Goal: Communication & Community: Answer question/provide support

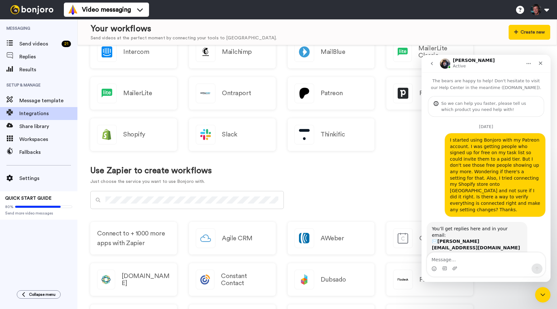
scroll to position [1199, 0]
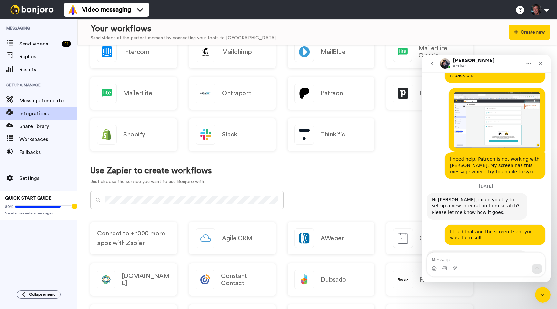
click at [478, 263] on textarea "Message…" at bounding box center [486, 258] width 118 height 11
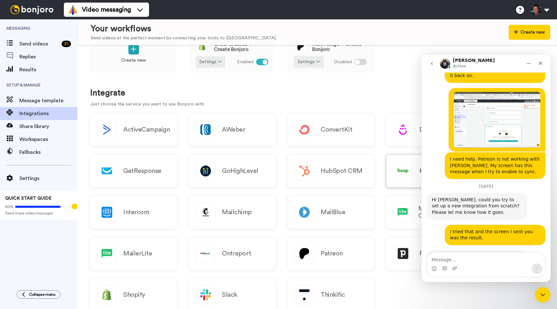
scroll to position [0, 0]
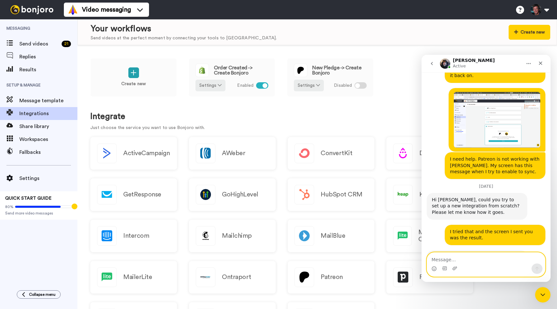
click at [453, 259] on textarea "Message…" at bounding box center [486, 258] width 118 height 11
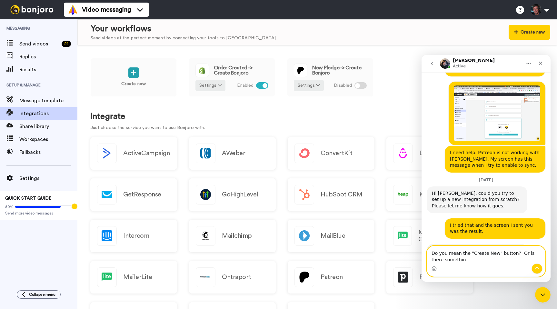
scroll to position [1205, 0]
type textarea "Do you mean the "Create New" button? Or is there something different."
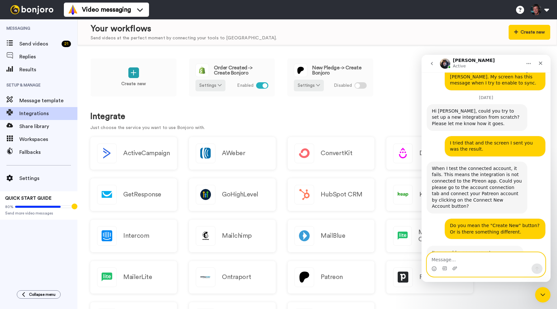
scroll to position [1287, 0]
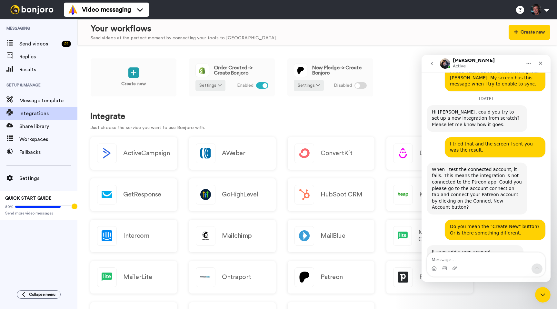
click at [468, 256] on img "Johann says…" at bounding box center [475, 277] width 86 height 43
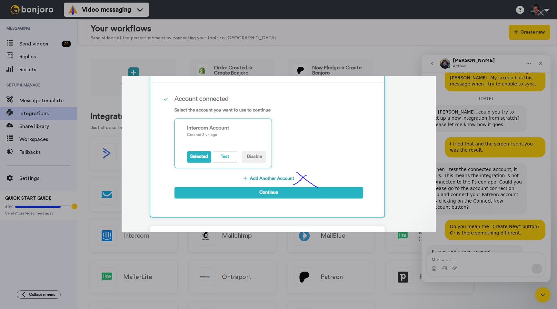
scroll to position [0, 0]
click at [466, 200] on div "Intercom messenger" at bounding box center [278, 154] width 557 height 309
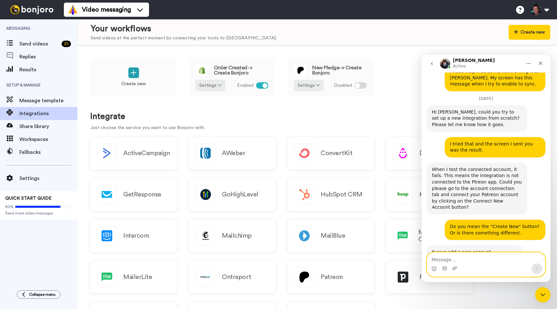
click at [460, 260] on textarea "Message…" at bounding box center [486, 258] width 118 height 11
type textarea "Got it! I'll give it a try."
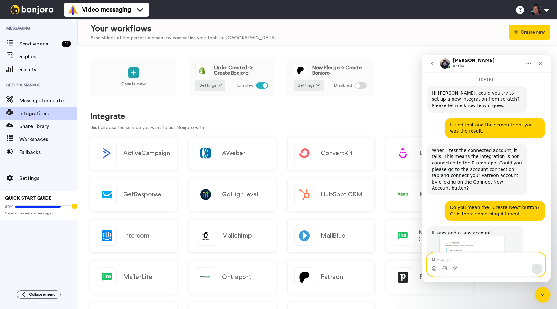
scroll to position [1306, 0]
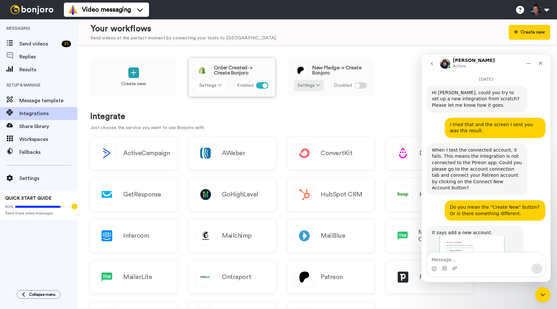
click at [220, 83] on icon at bounding box center [220, 85] width 4 height 5
click at [226, 76] on div "Order Created -> Create Bonjoro" at bounding box center [232, 71] width 73 height 14
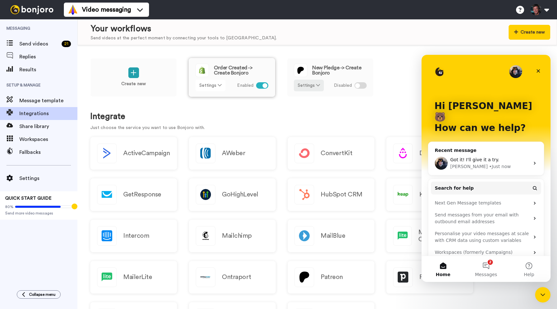
click at [219, 83] on button "Settings" at bounding box center [211, 86] width 30 height 12
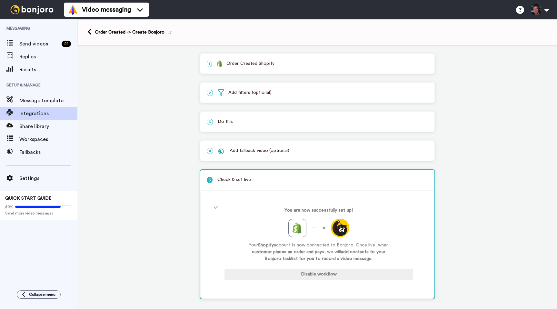
scroll to position [7, 0]
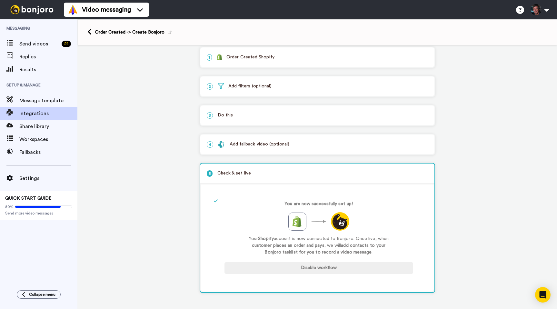
click at [320, 144] on p "4 Add fallback video (optional)" at bounding box center [317, 144] width 221 height 7
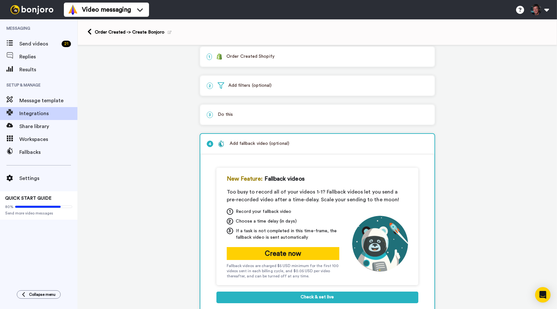
scroll to position [0, 0]
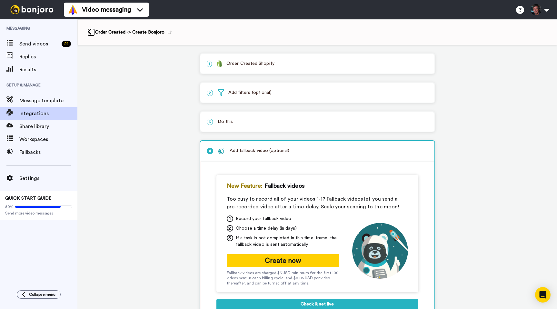
click at [88, 33] on icon at bounding box center [89, 31] width 4 height 7
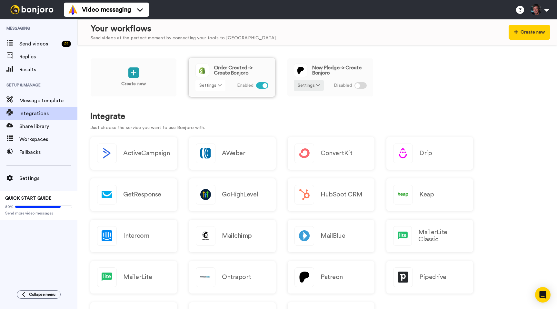
click at [216, 88] on button "Settings" at bounding box center [211, 86] width 30 height 12
click at [424, 79] on div "Create new Order Created -> Create Bonjoro Settings Enabled New Pledge -> Creat…" at bounding box center [317, 81] width 454 height 47
click at [315, 86] on button "Settings" at bounding box center [309, 86] width 30 height 12
click at [306, 96] on link "Edit" at bounding box center [309, 100] width 29 height 12
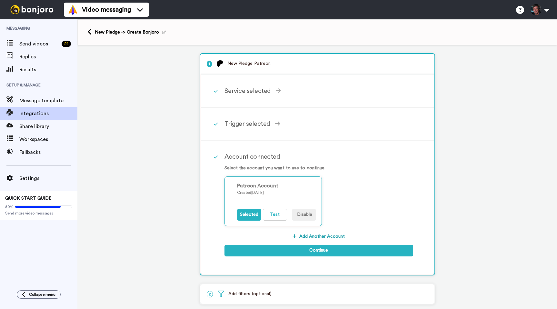
scroll to position [23, 0]
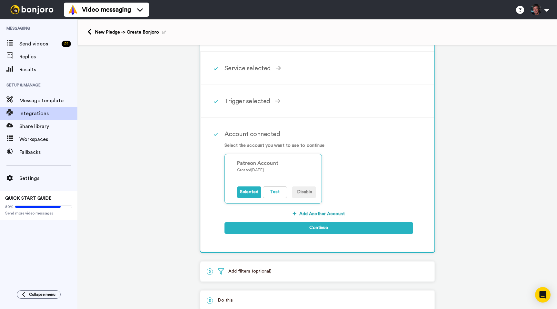
click at [334, 214] on button "Add Another Account" at bounding box center [319, 214] width 189 height 12
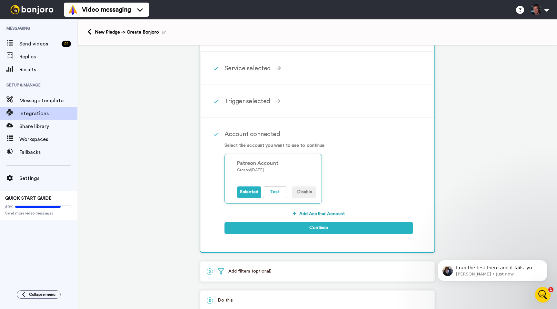
scroll to position [0, 0]
click at [352, 162] on div "Patreon Account Created [DATE] Selected Test Disable" at bounding box center [319, 182] width 189 height 57
click at [308, 192] on button "Disable" at bounding box center [304, 193] width 24 height 12
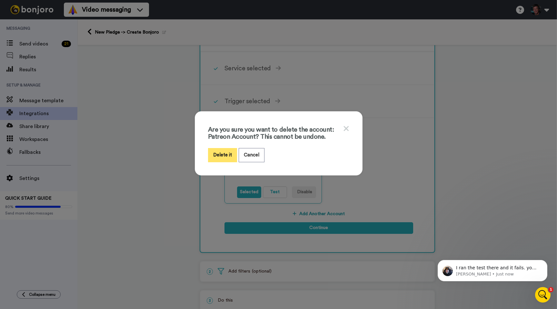
click at [226, 154] on button "Delete it" at bounding box center [222, 155] width 29 height 14
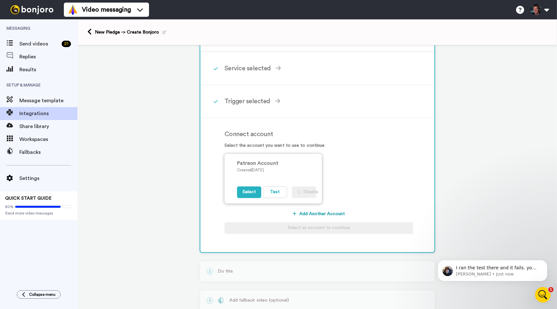
scroll to position [17, 0]
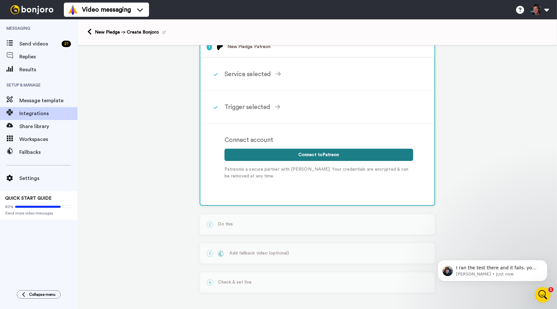
click at [320, 154] on button "Connect to Patreon" at bounding box center [319, 155] width 189 height 12
click at [489, 271] on p "[PERSON_NAME] • Just now" at bounding box center [497, 274] width 83 height 6
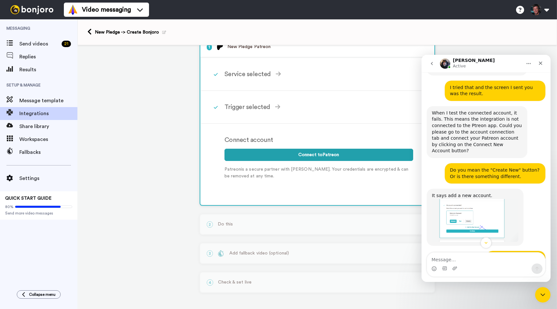
scroll to position [1342, 0]
click at [468, 262] on textarea "Message…" at bounding box center [486, 258] width 118 height 11
type textarea "Just tired a couple of ways and got these screens."
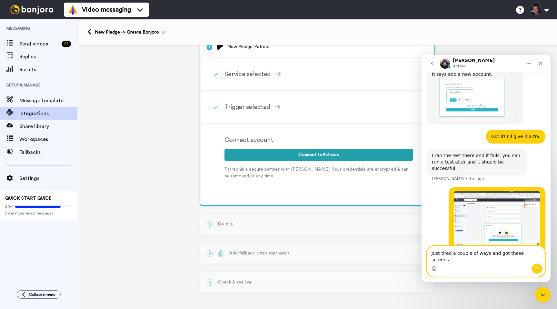
scroll to position [1465, 0]
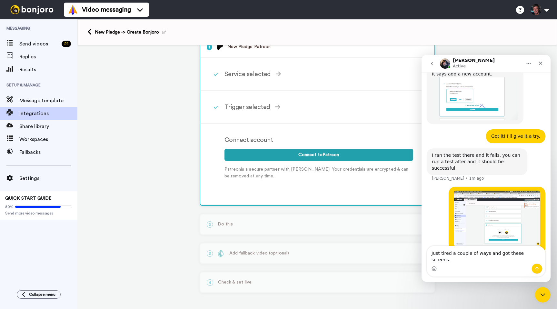
click at [453, 271] on div "Intercom messenger" at bounding box center [486, 269] width 118 height 10
click at [519, 187] on div "• Just now" at bounding box center [497, 219] width 97 height 64
click at [497, 191] on img "Kyle says…" at bounding box center [497, 219] width 86 height 56
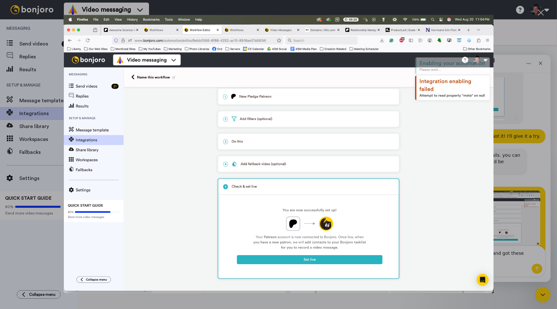
scroll to position [0, 0]
click at [529, 213] on div "Intercom messenger" at bounding box center [278, 154] width 557 height 309
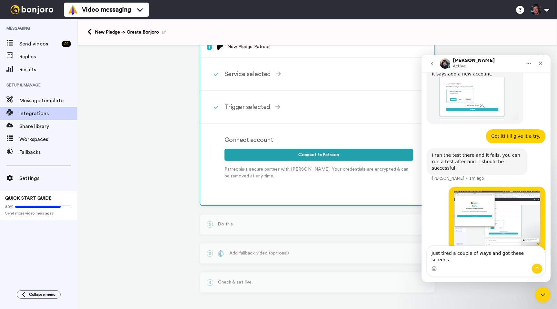
click at [443, 251] on div "Kyle • Just now" at bounding box center [486, 286] width 119 height 71
click at [494, 264] on div "Intercom messenger" at bounding box center [486, 269] width 118 height 10
click at [457, 266] on div "Intercom messenger" at bounding box center [486, 269] width 118 height 10
click at [534, 267] on button "Send a message…" at bounding box center [537, 269] width 11 height 10
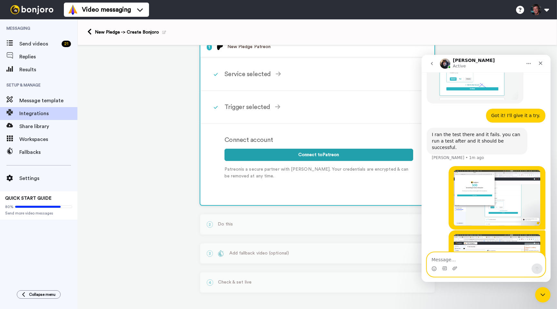
scroll to position [1486, 0]
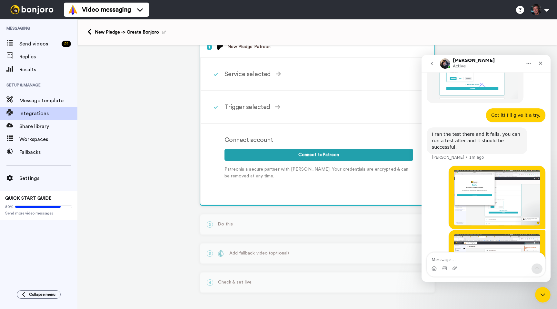
click at [468, 270] on div "Intercom messenger" at bounding box center [486, 269] width 118 height 10
click at [451, 259] on textarea "Message…" at bounding box center [486, 258] width 118 height 11
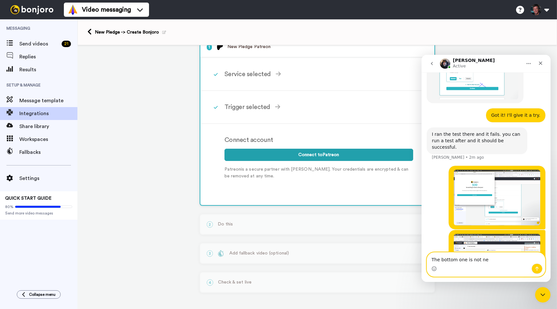
type textarea "The bottom one is not new"
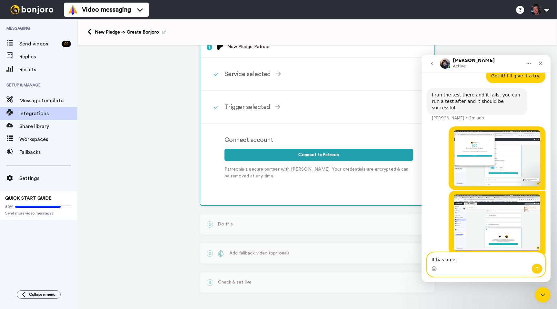
scroll to position [1525, 0]
type textarea "It has an error code"
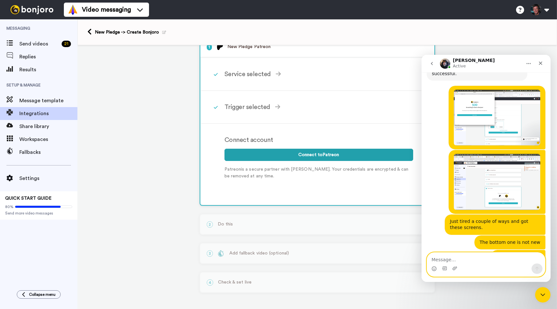
scroll to position [1560, 0]
type textarea "Thanks."
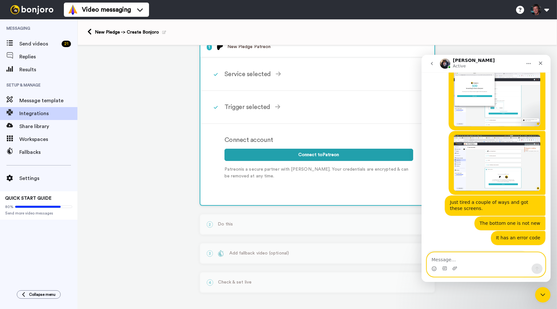
scroll to position [1579, 0]
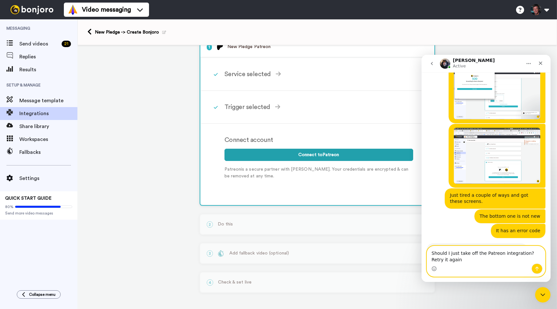
type textarea "Should I just take off the Patreon integration? Retry it again?"
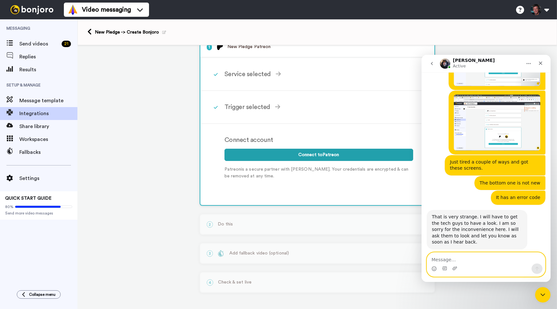
scroll to position [1619, 0]
type textarea "You bet"
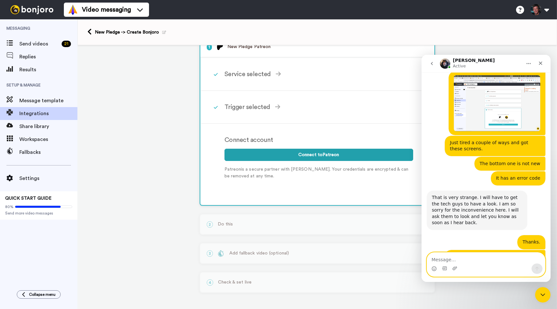
scroll to position [1639, 0]
click at [125, 125] on div "1 New Pledge Patreon Service selected ActiveCampaign AWeber Bonjoro ConvertKit …" at bounding box center [317, 168] width 480 height 281
click at [91, 31] on icon at bounding box center [89, 31] width 4 height 7
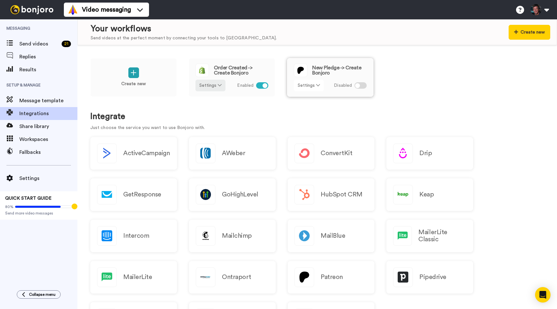
click at [310, 87] on button "Settings" at bounding box center [309, 86] width 30 height 12
click at [307, 123] on span "Remove" at bounding box center [309, 121] width 19 height 5
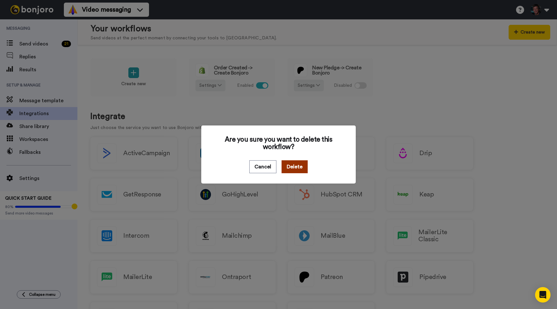
click at [294, 168] on button "Delete" at bounding box center [295, 166] width 26 height 13
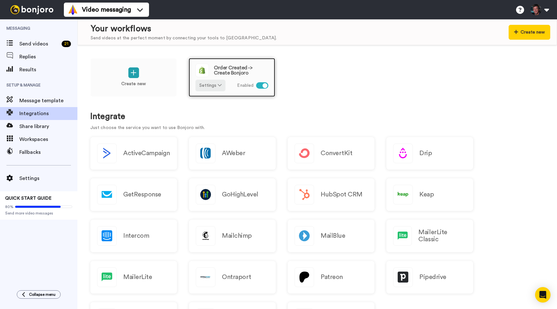
click at [214, 92] on div "Order Created -> Create Bonjoro Settings Enabled" at bounding box center [232, 77] width 86 height 39
click at [215, 86] on button "Settings" at bounding box center [211, 86] width 30 height 12
click at [212, 121] on span "Remove" at bounding box center [210, 121] width 19 height 5
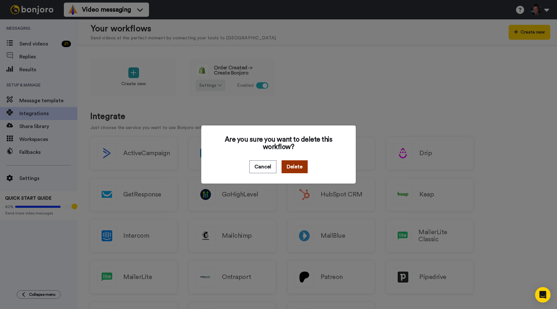
click at [297, 169] on button "Delete" at bounding box center [295, 166] width 26 height 13
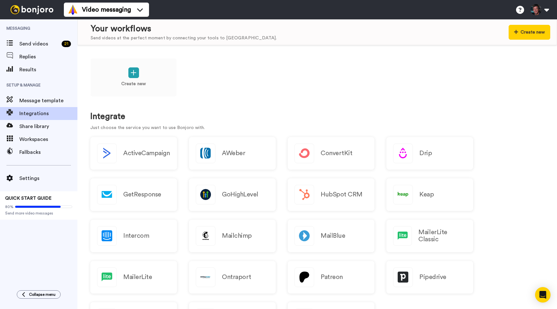
click at [248, 71] on div "Create new" at bounding box center [317, 81] width 454 height 47
click at [135, 73] on icon at bounding box center [134, 72] width 6 height 7
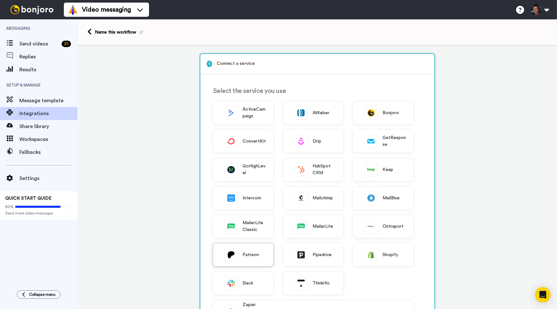
click at [251, 256] on span "Patreon" at bounding box center [251, 255] width 17 height 7
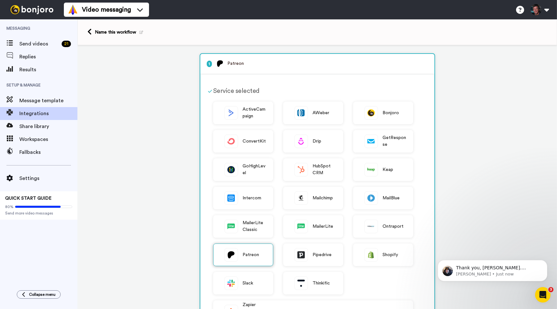
click at [246, 253] on span "Patreon" at bounding box center [251, 255] width 17 height 7
click at [229, 255] on img at bounding box center [231, 255] width 13 height 13
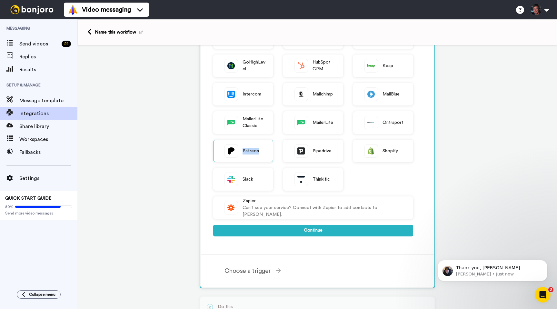
scroll to position [130, 0]
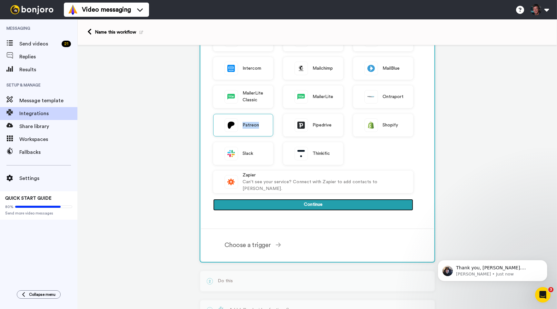
click at [305, 204] on button "Continue" at bounding box center [313, 205] width 200 height 12
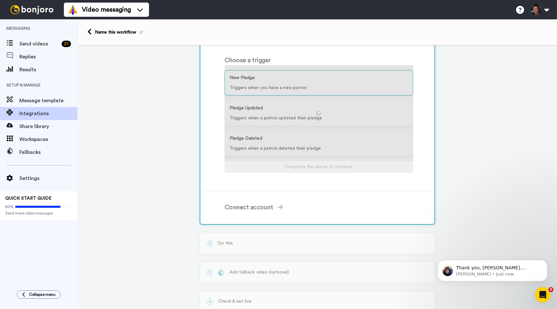
scroll to position [64, 0]
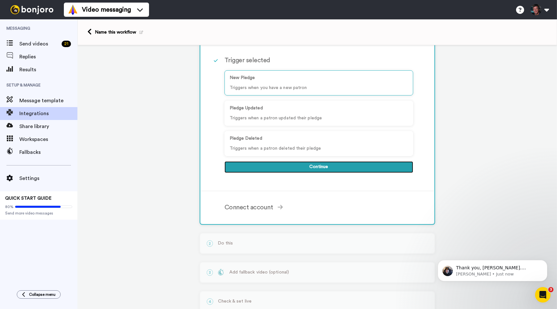
click at [318, 167] on button "Continue" at bounding box center [319, 167] width 189 height 12
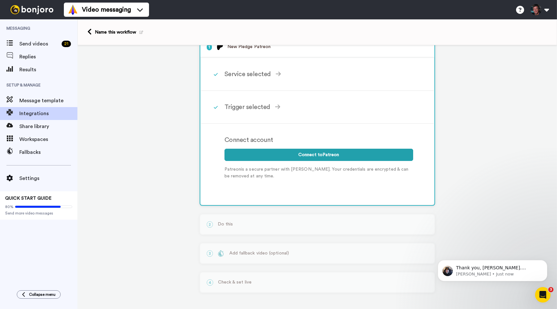
scroll to position [0, 0]
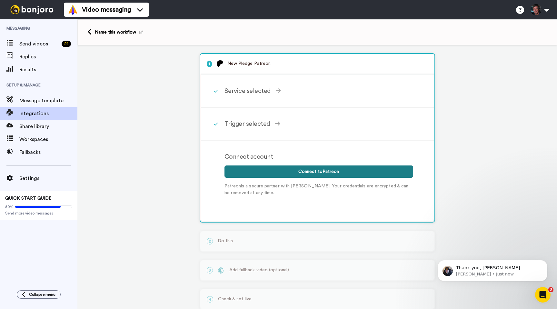
click at [307, 171] on button "Connect to Patreon" at bounding box center [319, 172] width 189 height 12
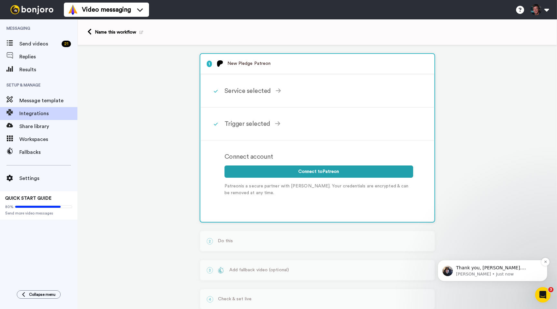
click at [464, 269] on p "Thank you, [PERSON_NAME]. Appreciate your persistence." at bounding box center [497, 268] width 83 height 6
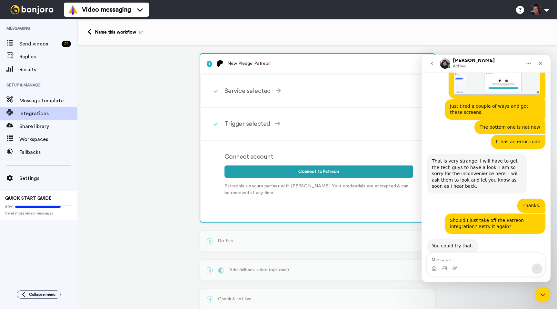
scroll to position [1675, 0]
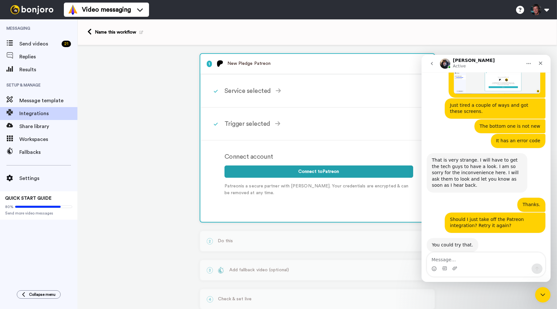
click at [474, 258] on textarea "Message…" at bounding box center [486, 258] width 118 height 11
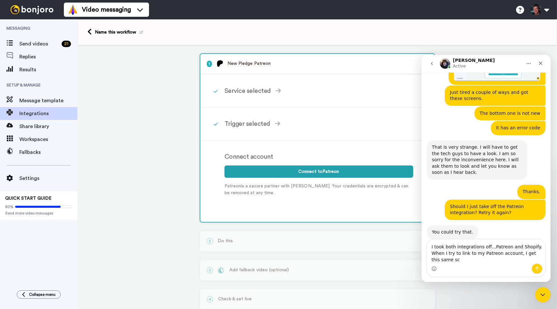
scroll to position [1688, 0]
type textarea "I took both integrations off...Patreon and Shopify. When I try to link to my Pa…"
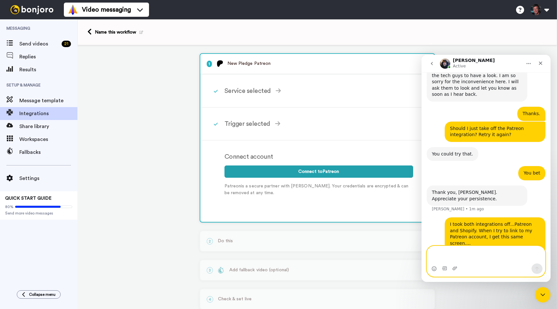
scroll to position [1767, 0]
type textarea "H"
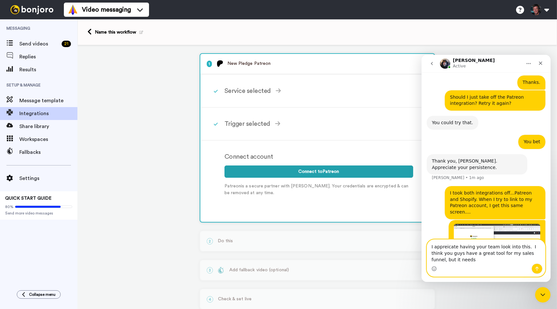
scroll to position [1798, 0]
click at [479, 261] on textarea "I appreciate having your team look into this. I think you guys have a great too…" at bounding box center [486, 252] width 118 height 24
type textarea "I appreciate having your team look into this. I think you guys have a great too…"
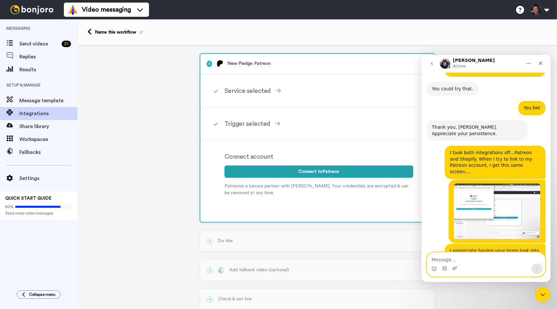
scroll to position [1832, 0]
type textarea "That's possible. Thanks for looking into it."
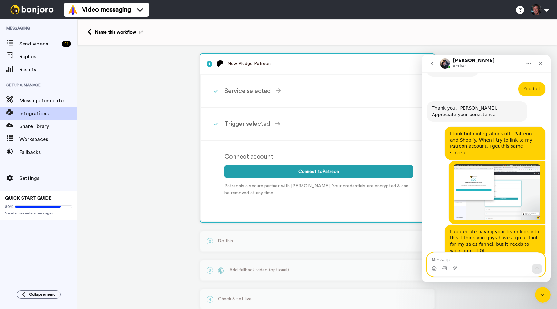
scroll to position [1852, 0]
